Goal: Check status: Check status

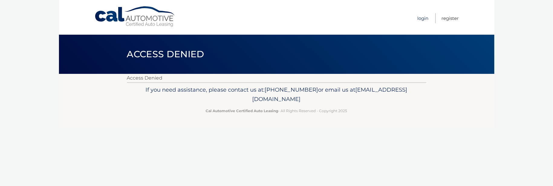
click at [419, 20] on link "Login" at bounding box center [422, 18] width 11 height 10
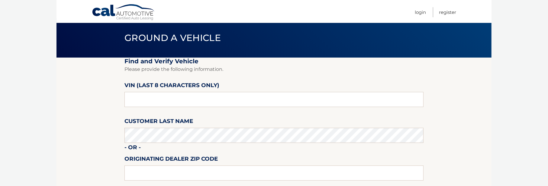
scroll to position [30, 0]
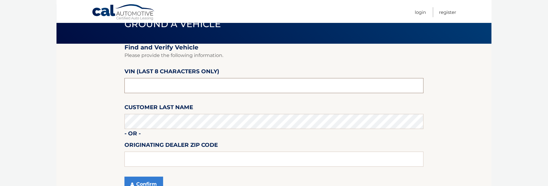
click at [132, 84] on input "text" at bounding box center [273, 85] width 299 height 15
type input "ph181644"
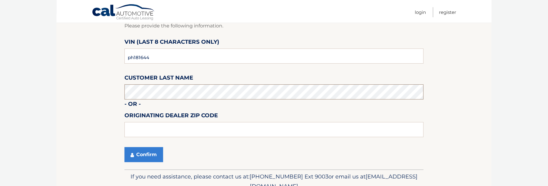
scroll to position [89, 0]
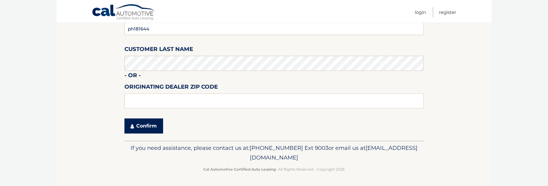
click at [149, 123] on button "Confirm" at bounding box center [143, 126] width 39 height 15
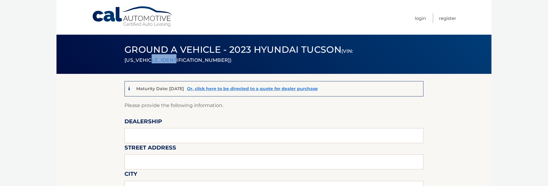
drag, startPoint x: 156, startPoint y: 60, endPoint x: 178, endPoint y: 60, distance: 22.1
click at [178, 60] on small "(VIN: 5NMJB3AE8PH181644)" at bounding box center [238, 55] width 229 height 15
copy small "PH181644"
click at [254, 87] on link "Or, click here to be directed to a quote for dealer purchase" at bounding box center [252, 88] width 131 height 5
click at [417, 19] on link "Login" at bounding box center [420, 18] width 11 height 10
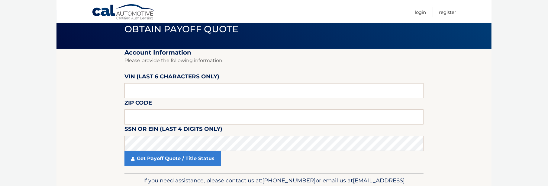
scroll to position [58, 0]
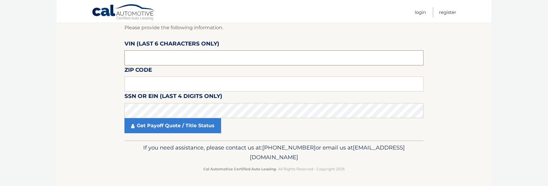
click at [140, 56] on input "text" at bounding box center [273, 57] width 299 height 15
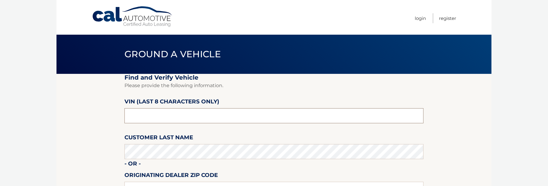
click at [168, 116] on input "text" at bounding box center [273, 115] width 299 height 15
